Goal: Register for event/course

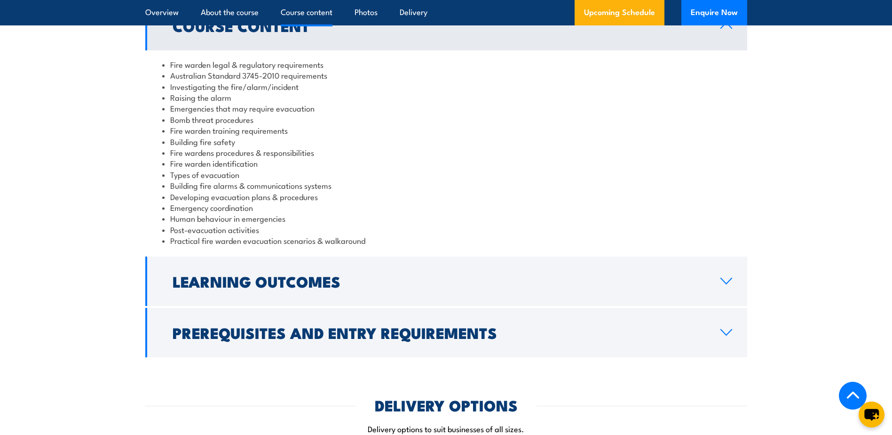
scroll to position [988, 0]
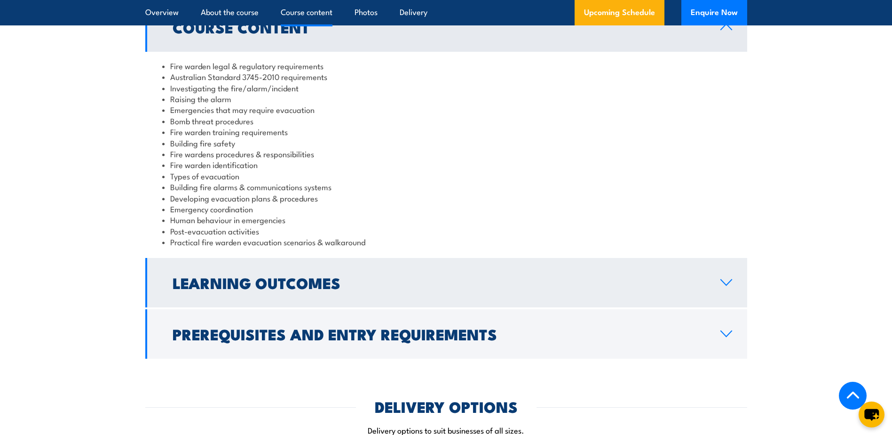
click at [220, 289] on h2 "Learning Outcomes" at bounding box center [439, 282] width 533 height 13
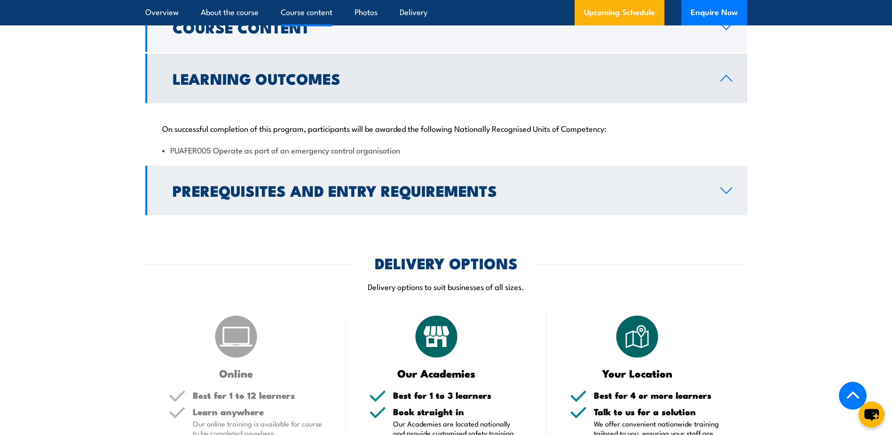
click at [288, 190] on h2 "Prerequisites and Entry Requirements" at bounding box center [439, 189] width 533 height 13
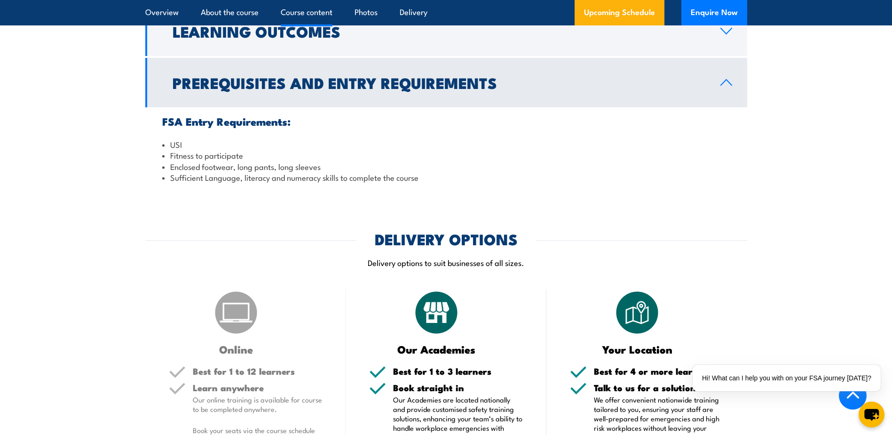
scroll to position [799, 0]
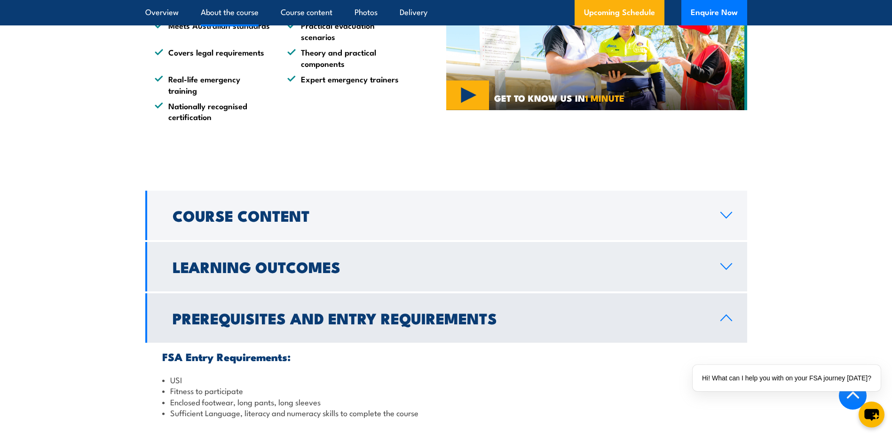
click at [237, 266] on h2 "Learning Outcomes" at bounding box center [439, 266] width 533 height 13
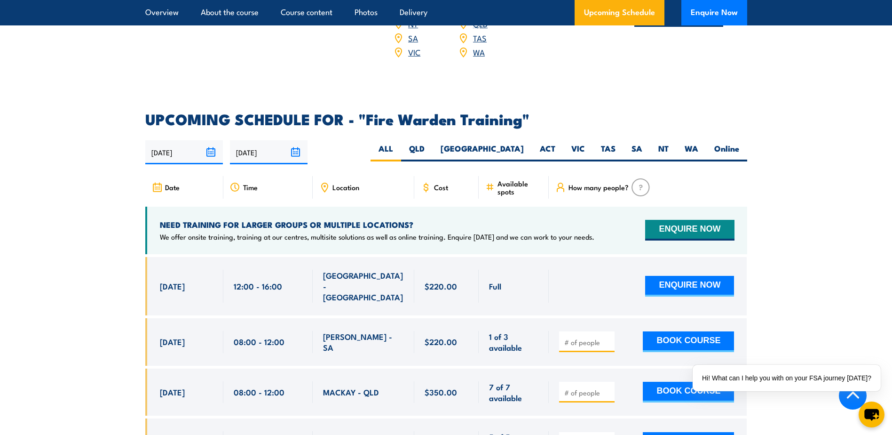
scroll to position [1599, 0]
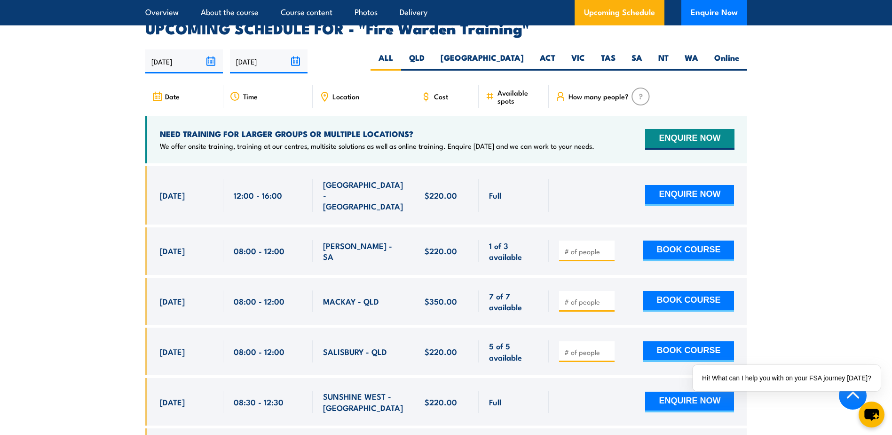
click at [338, 87] on div "Location" at bounding box center [364, 96] width 102 height 23
click at [575, 52] on label "VIC" at bounding box center [578, 61] width 30 height 18
click at [585, 52] on input "VIC" at bounding box center [588, 55] width 6 height 6
radio input "true"
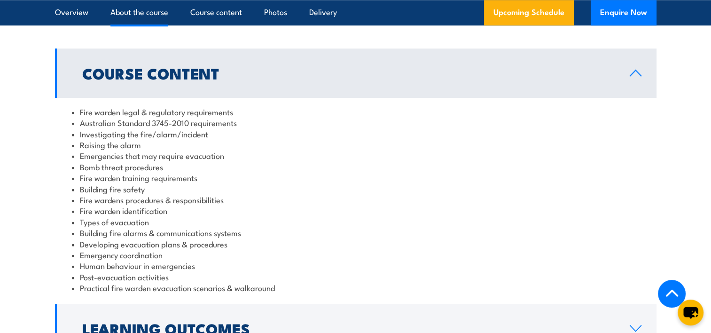
scroll to position [949, 0]
